Goal: Communication & Community: Answer question/provide support

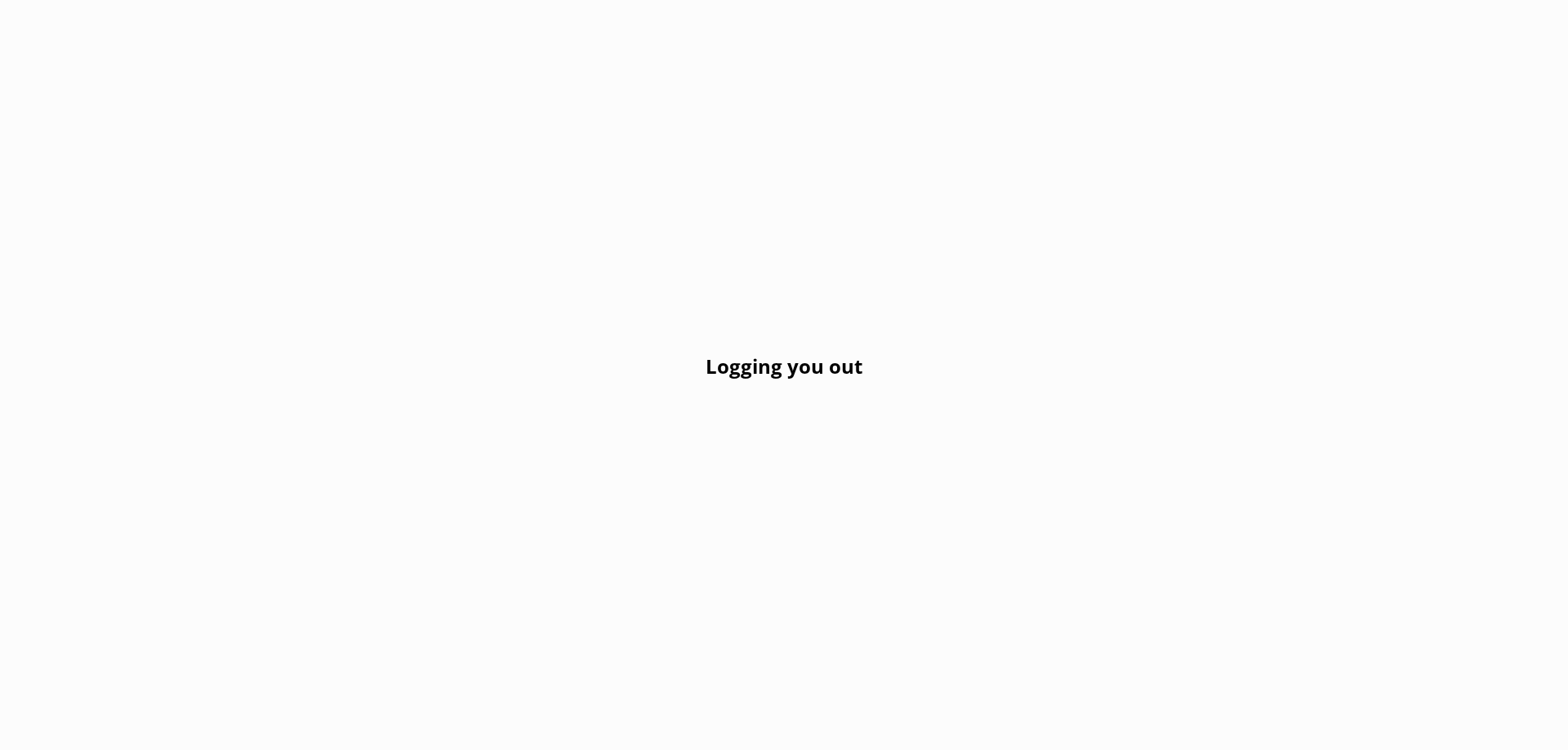
click at [689, 131] on div "Logging you out" at bounding box center [784, 375] width 1568 height 750
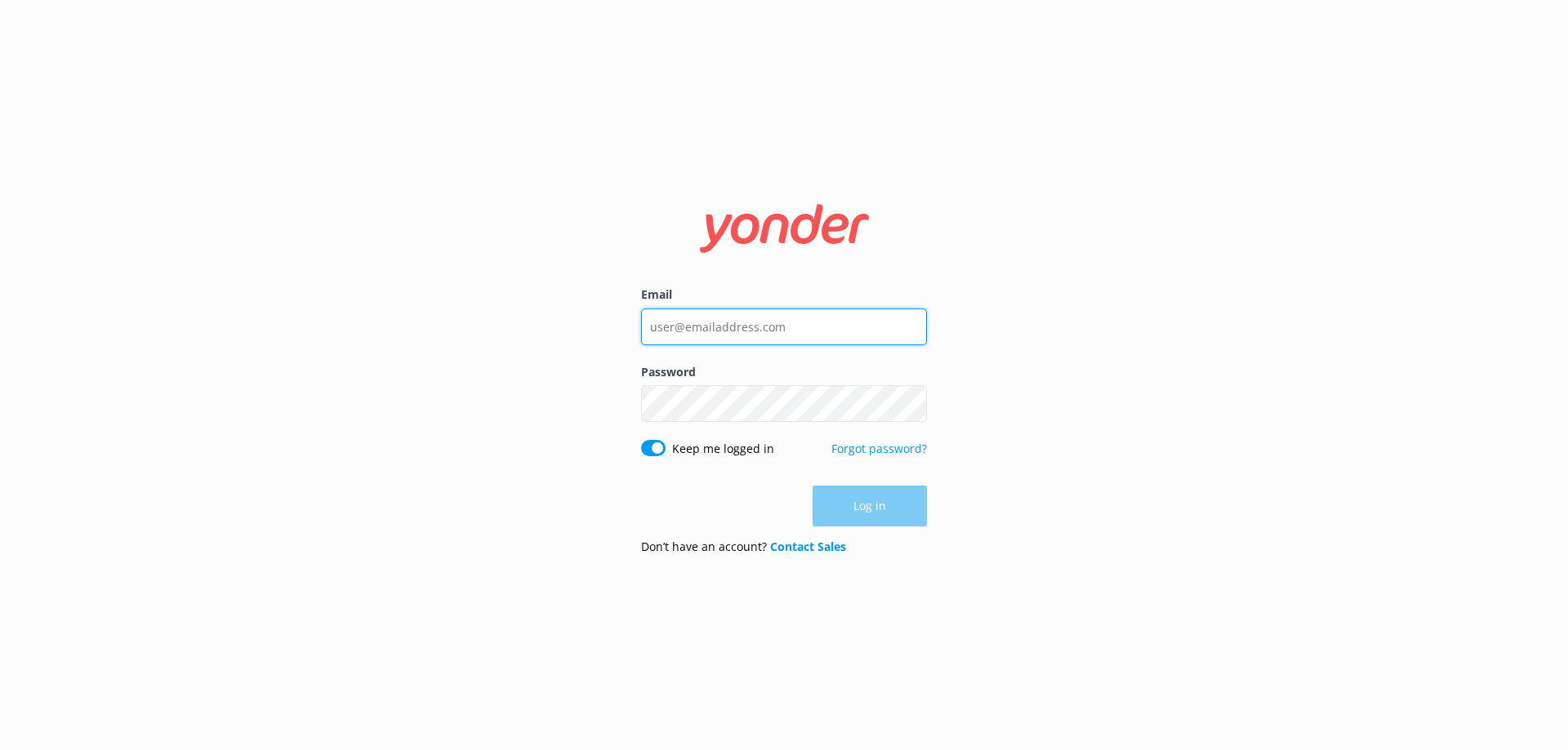
type input "[EMAIL_ADDRESS][DOMAIN_NAME]"
click at [856, 505] on div "Log in" at bounding box center [784, 506] width 286 height 41
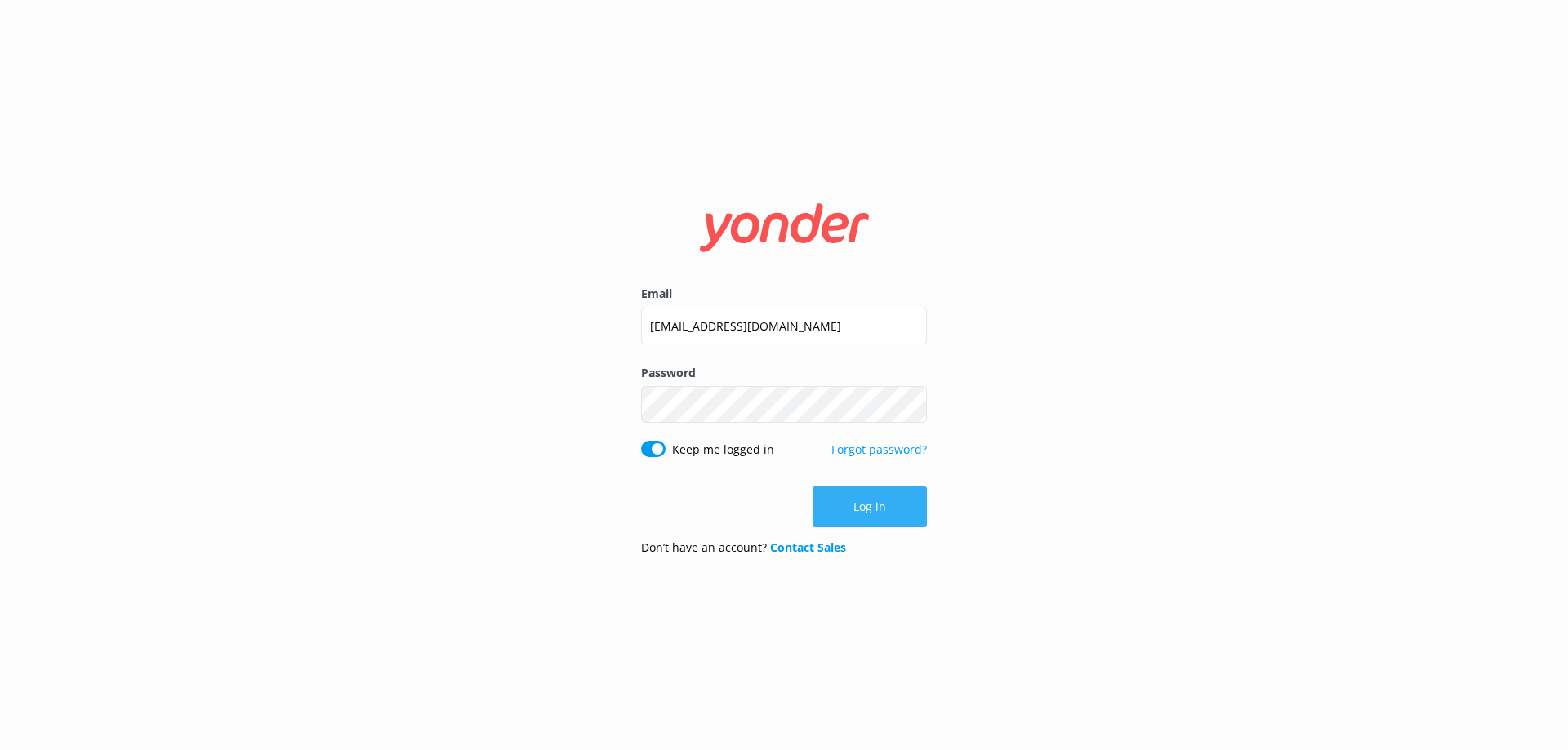
click at [856, 504] on button "Log in" at bounding box center [870, 507] width 115 height 41
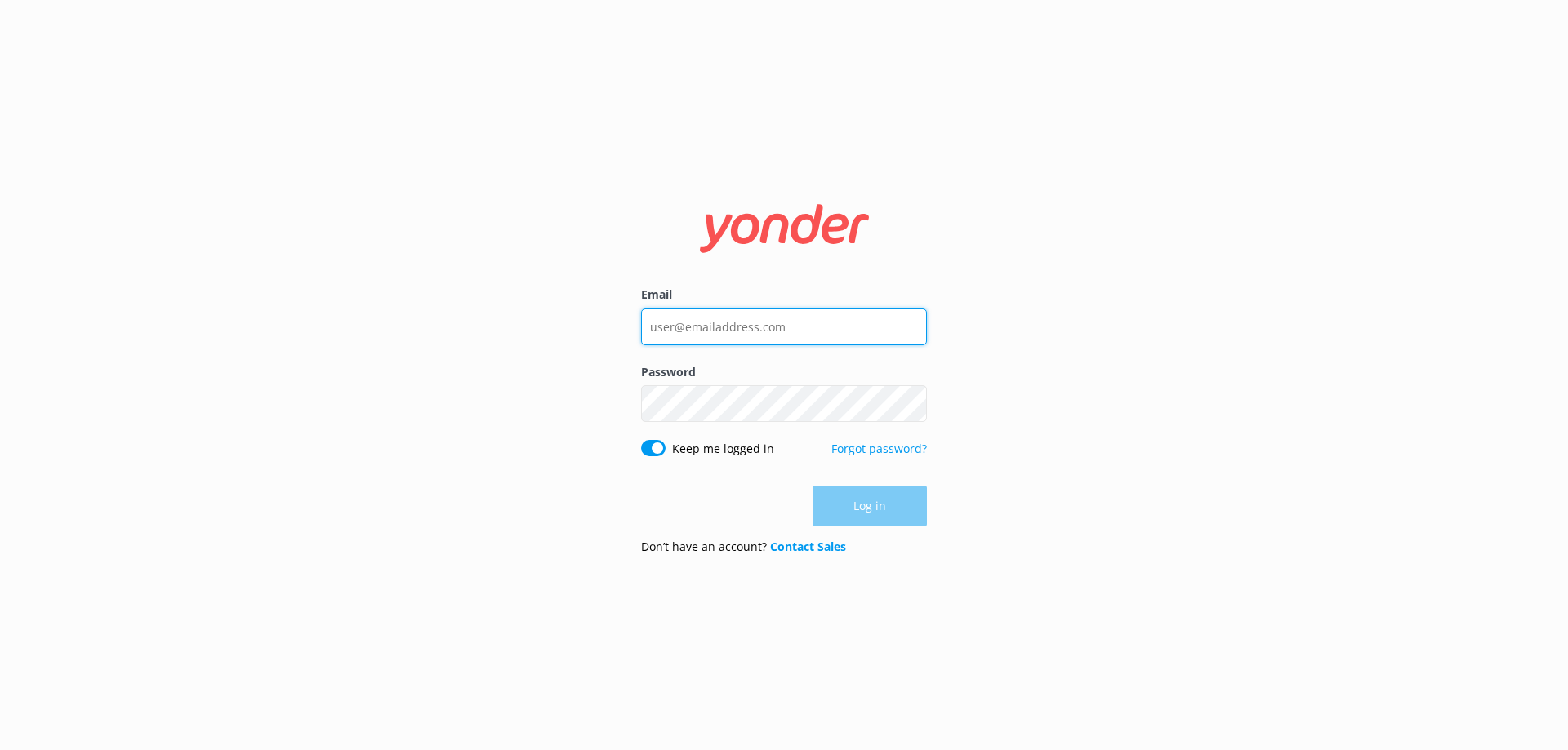
type input "[EMAIL_ADDRESS][DOMAIN_NAME]"
click at [873, 498] on div "Log in" at bounding box center [784, 506] width 286 height 41
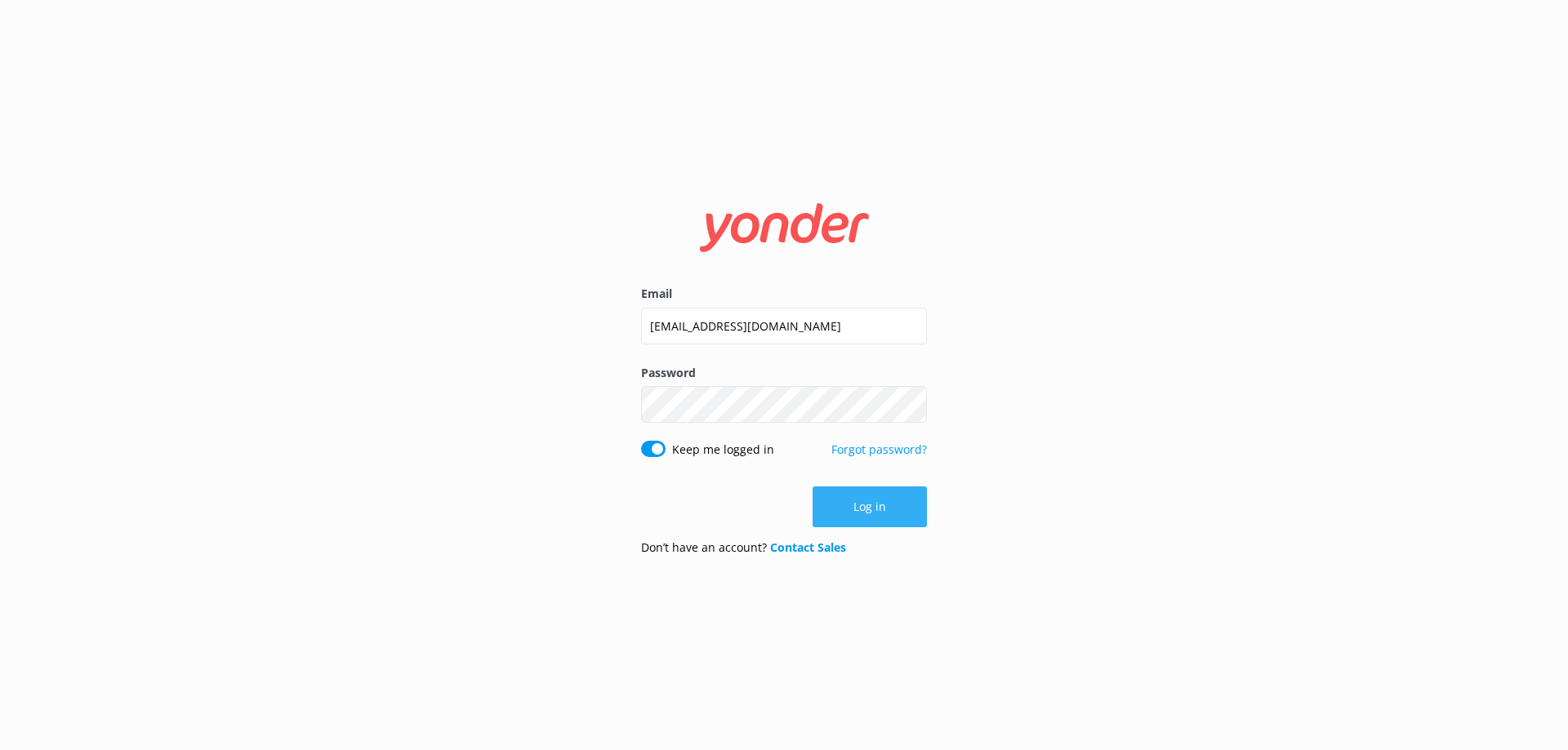
click at [860, 505] on button "Log in" at bounding box center [870, 507] width 115 height 41
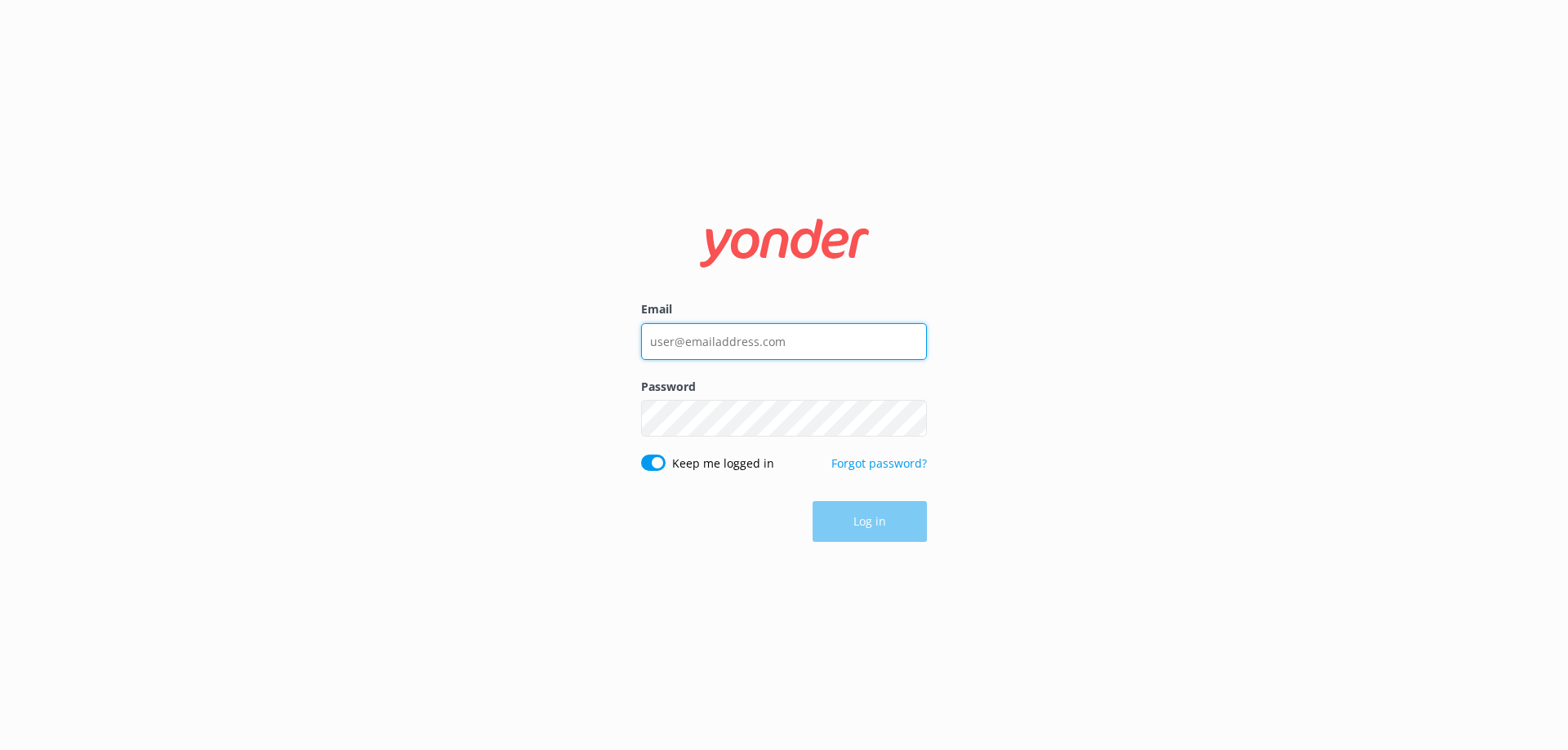
type input "[EMAIL_ADDRESS][DOMAIN_NAME]"
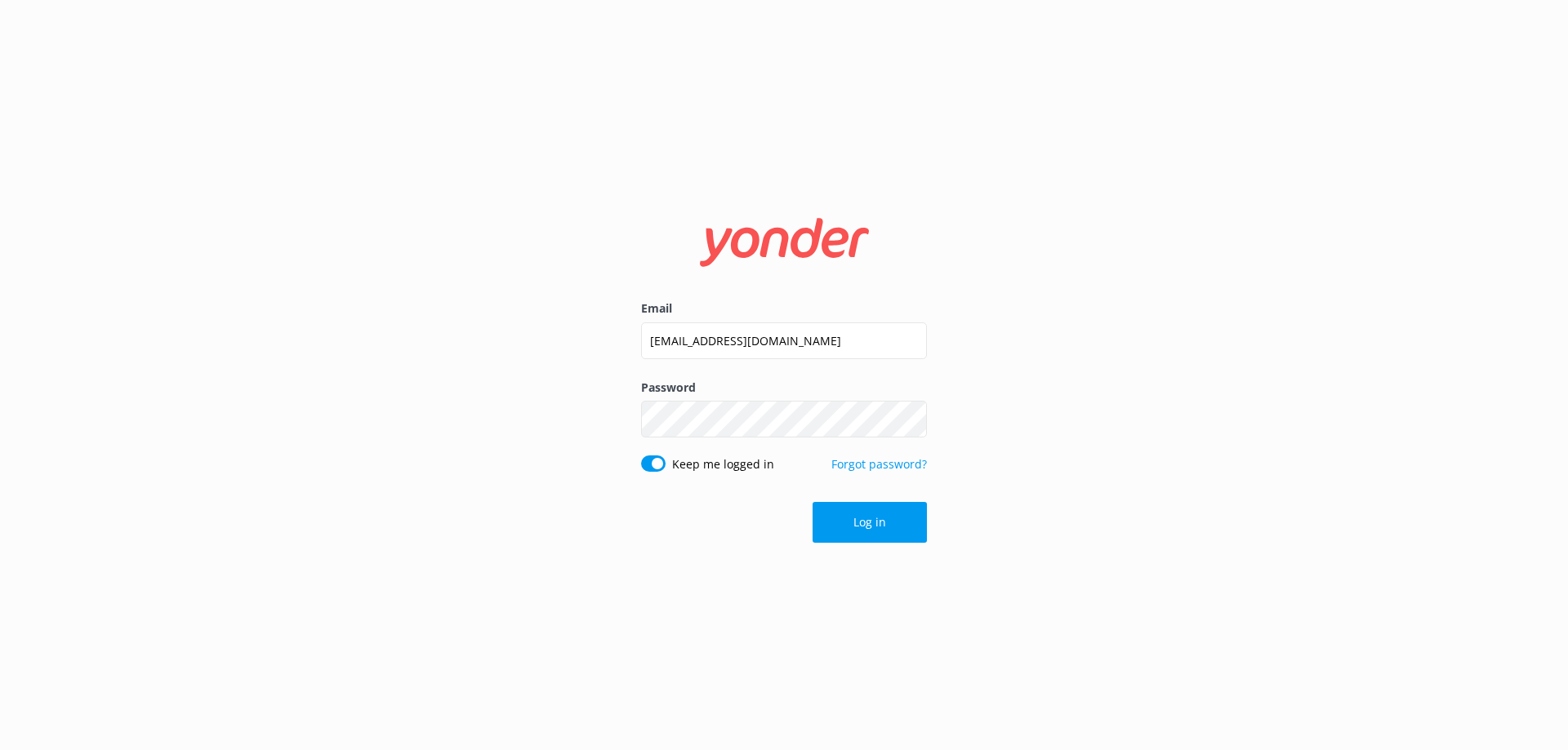
click at [847, 514] on div "Log in" at bounding box center [784, 523] width 286 height 41
click at [847, 514] on button "Log in" at bounding box center [870, 523] width 115 height 41
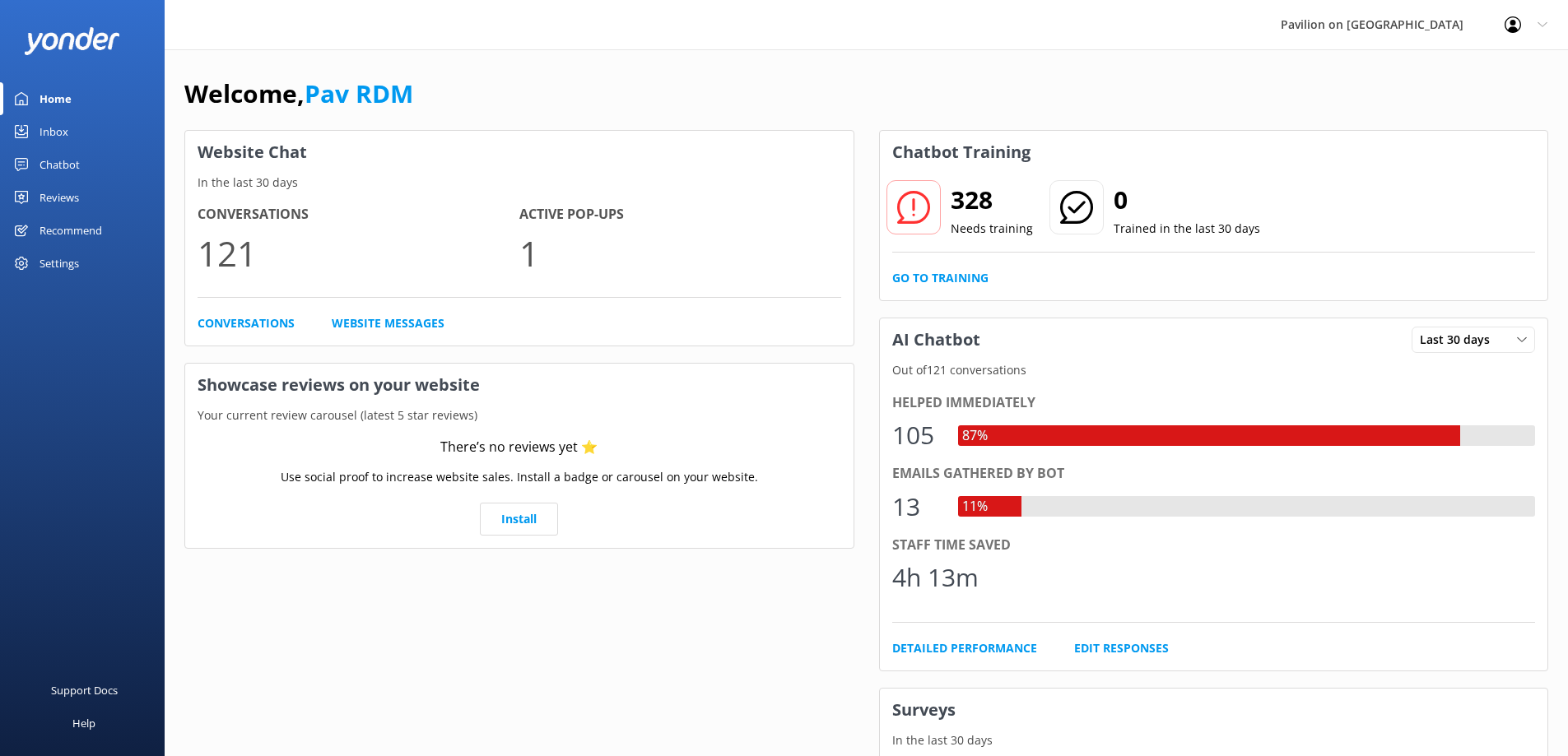
click at [60, 128] on div "Inbox" at bounding box center [53, 132] width 28 height 33
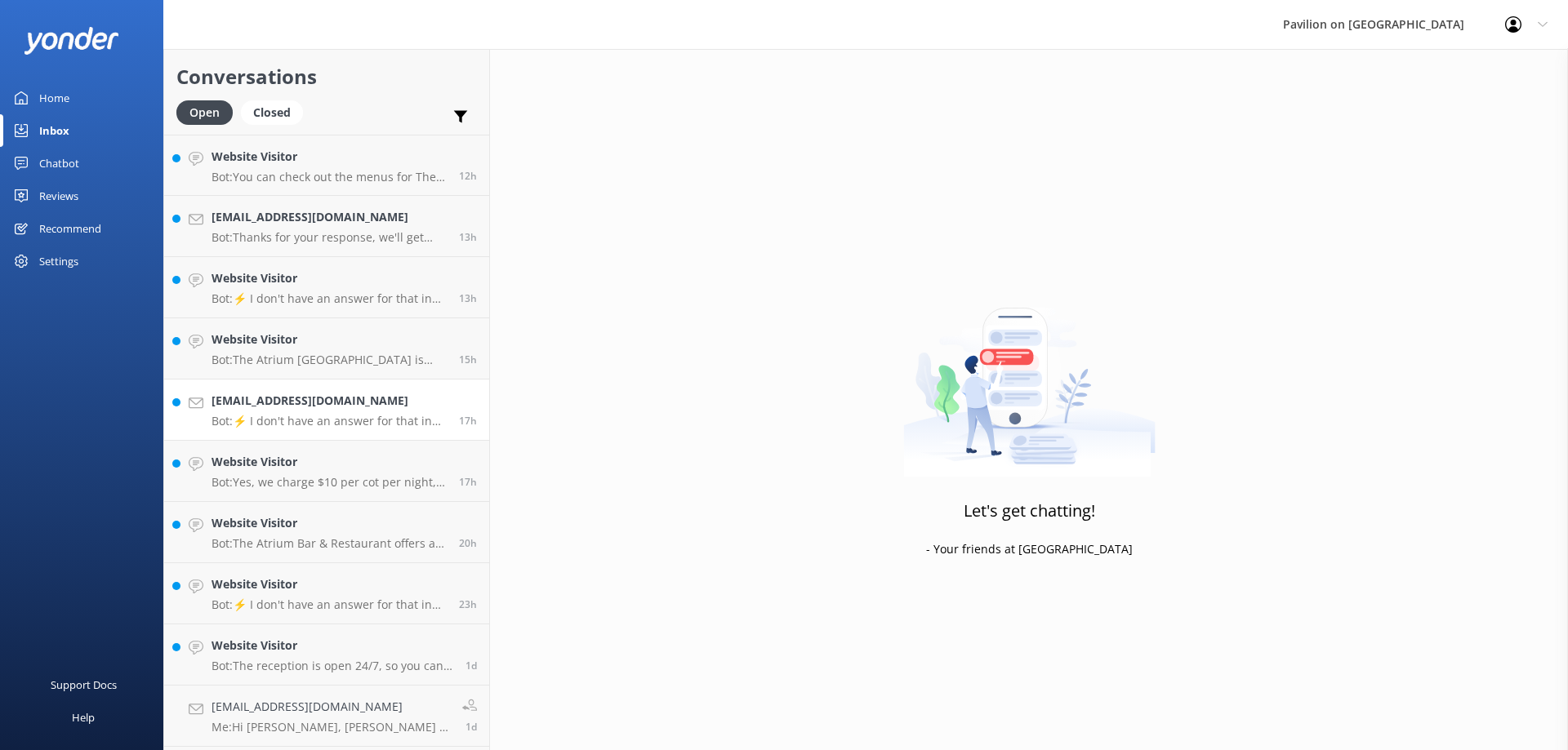
click at [301, 413] on div "elizachalmers787@gmail.com Bot: ⚡ I don't have an answer for that in my knowled…" at bounding box center [328, 410] width 235 height 36
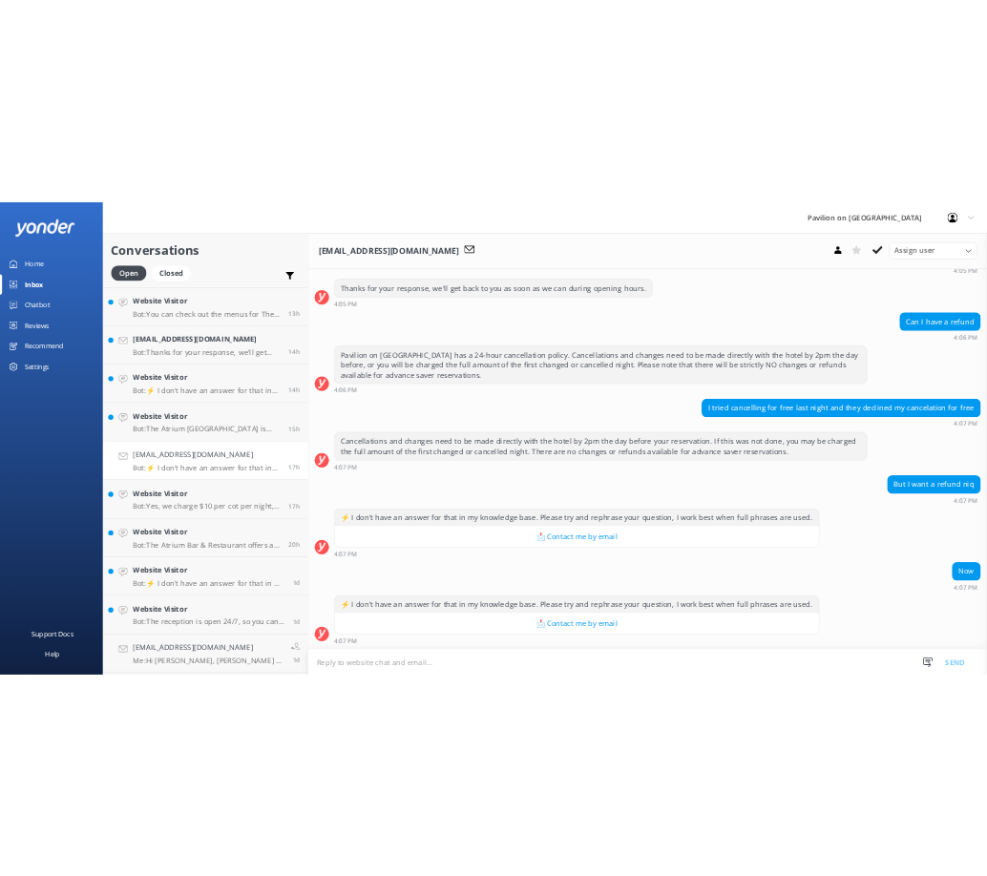
scroll to position [350, 0]
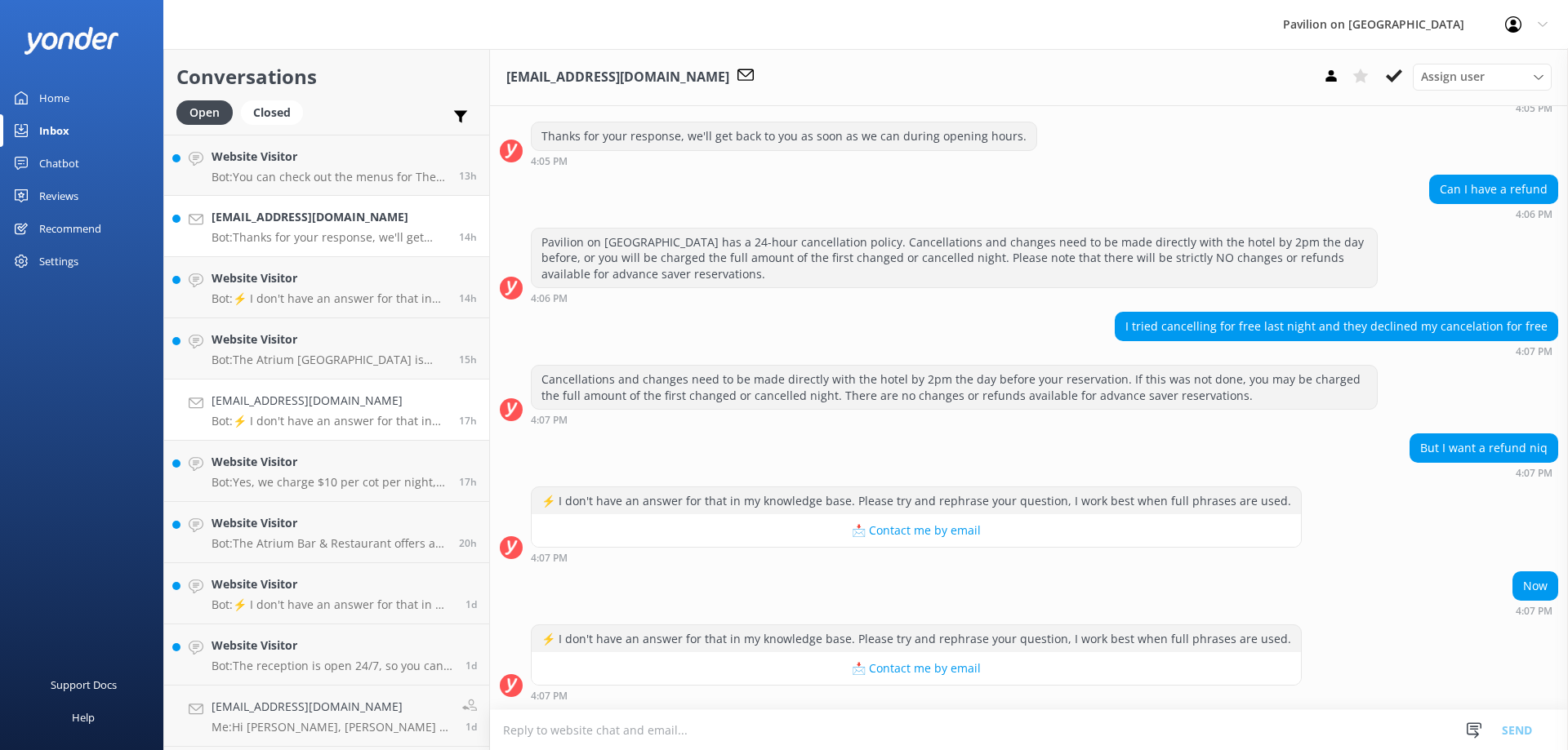
click at [261, 217] on h4 "schottersplot55@bigpond.com" at bounding box center [328, 216] width 235 height 18
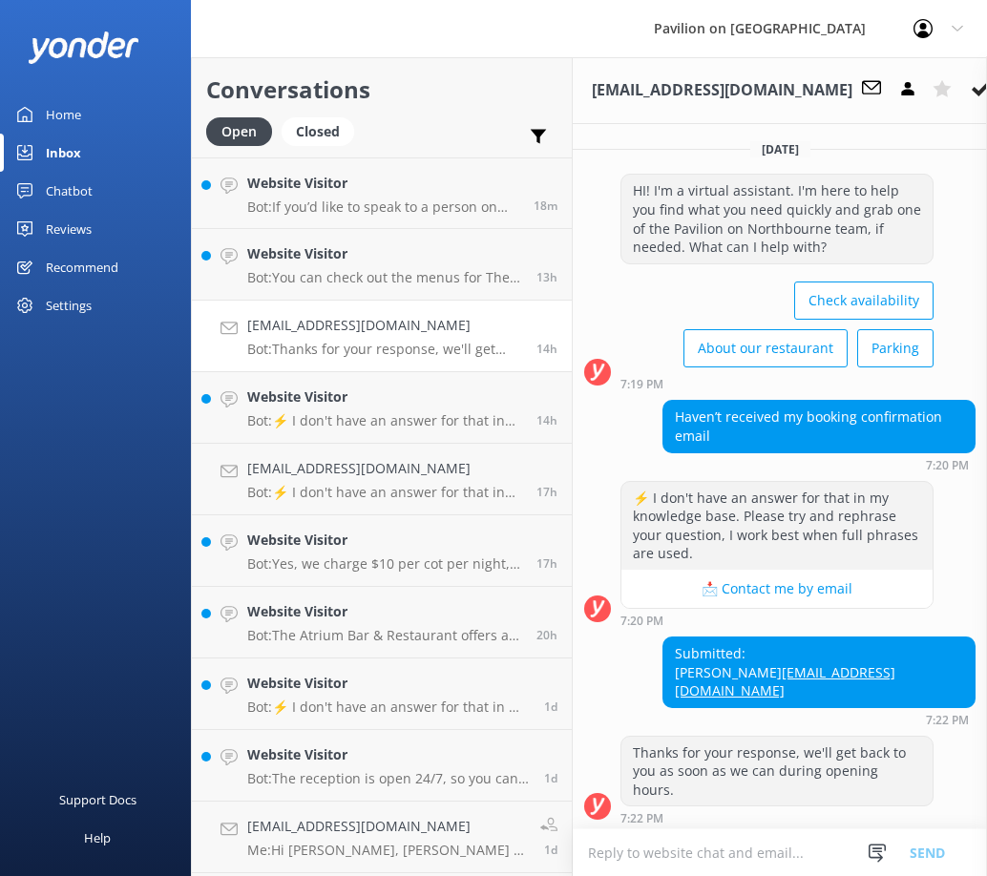
click at [643, 829] on textarea at bounding box center [780, 852] width 414 height 47
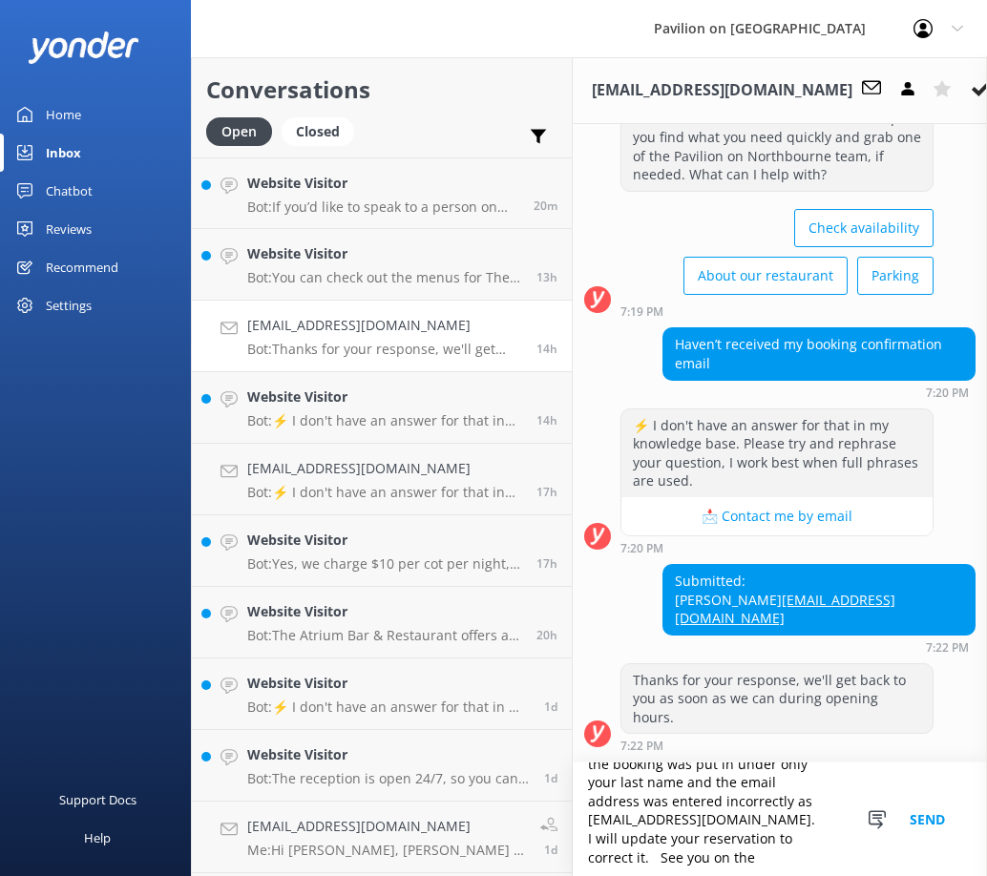
scroll to position [46, 0]
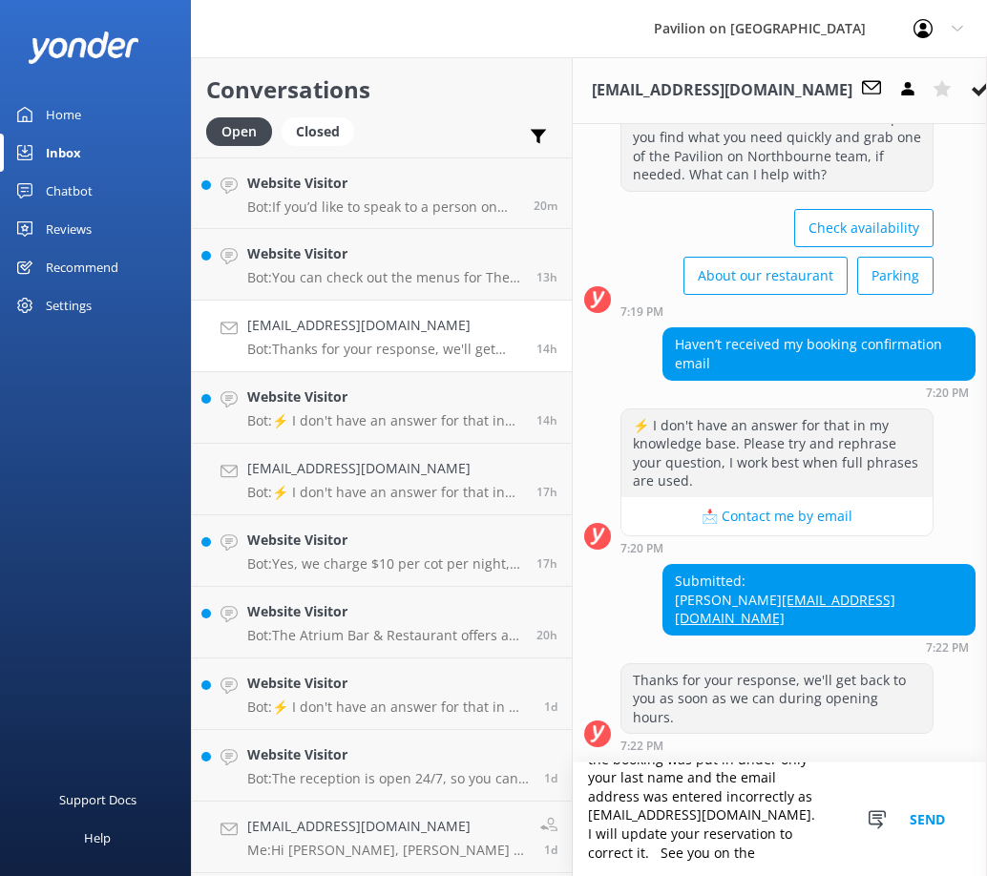
click at [694, 847] on textarea "Hi Deborah, it appears that the booking was put in under only your last name an…" at bounding box center [780, 820] width 414 height 114
type textarea "Hi Deborah, it appears that the booking was put in under only your last name an…"
click at [937, 804] on button "Send" at bounding box center [927, 820] width 72 height 114
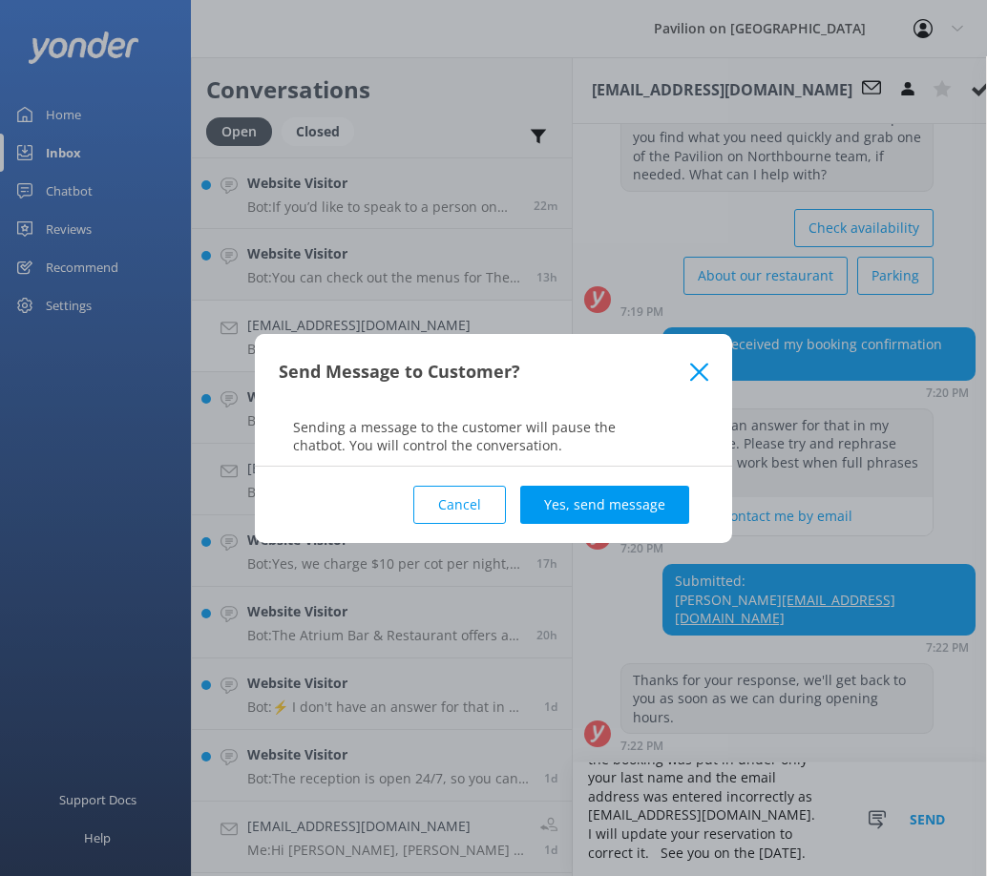
click at [699, 371] on use at bounding box center [699, 372] width 18 height 18
